Goal: Transaction & Acquisition: Book appointment/travel/reservation

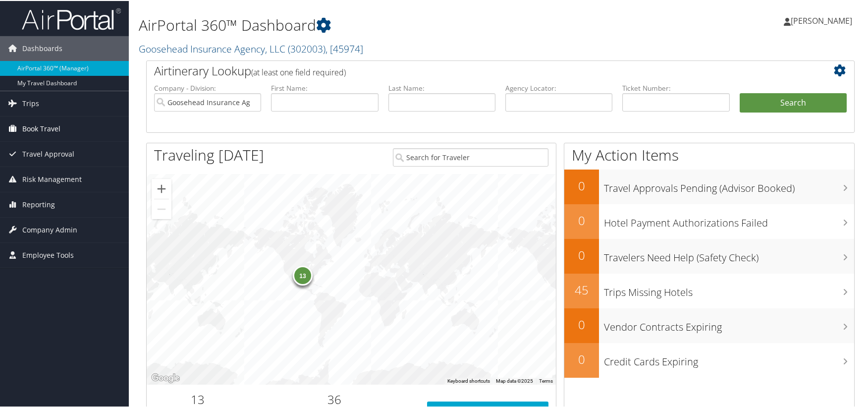
click at [65, 117] on link "Book Travel" at bounding box center [64, 127] width 129 height 25
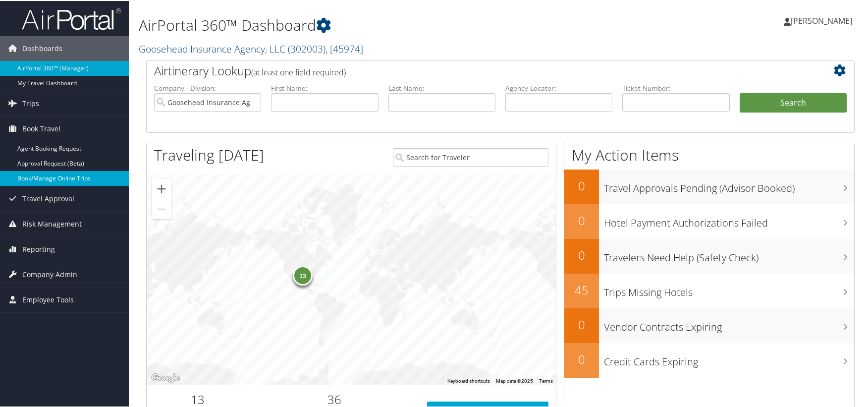
click at [75, 176] on link "Book/Manage Online Trips" at bounding box center [64, 177] width 129 height 15
